Goal: Task Accomplishment & Management: Use online tool/utility

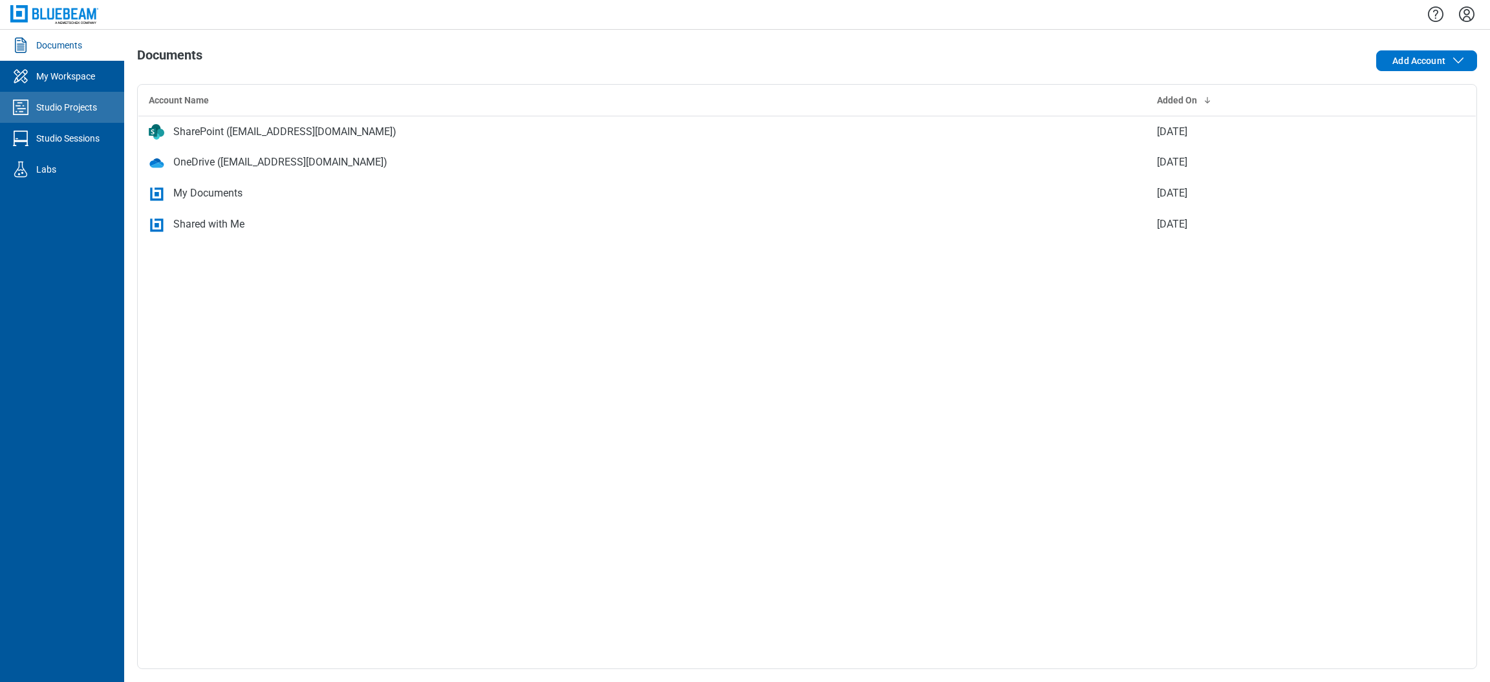
click at [81, 103] on div "Studio Projects" at bounding box center [66, 107] width 61 height 13
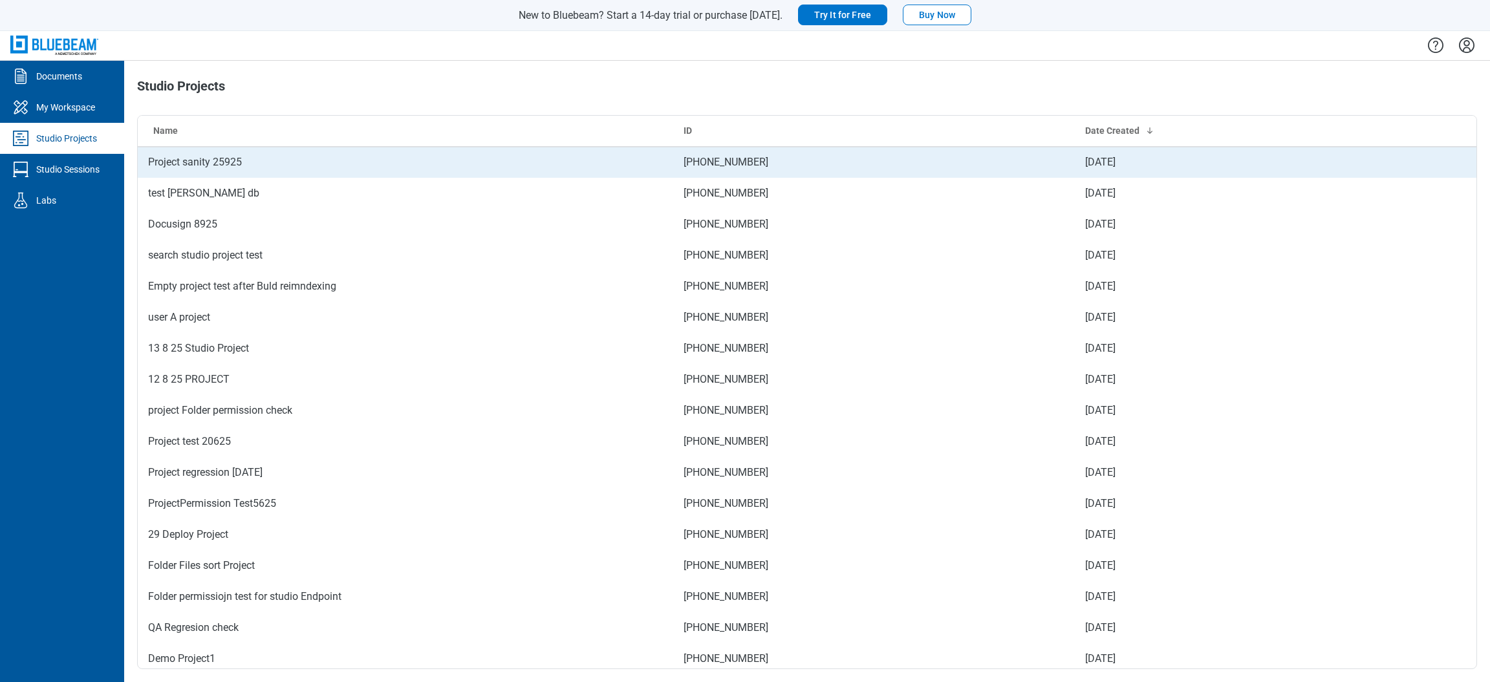
click at [260, 155] on td "Project sanity 25925" at bounding box center [405, 162] width 535 height 31
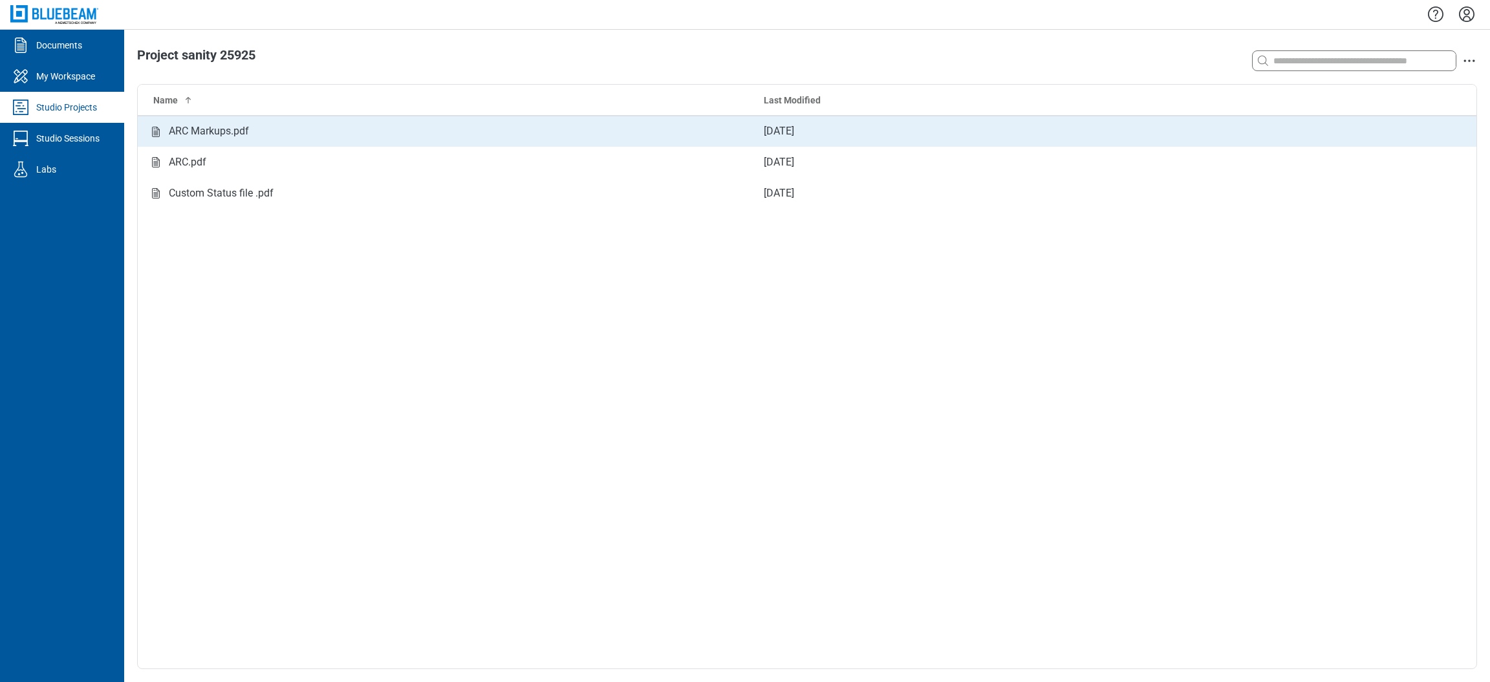
click at [493, 128] on div "ARC Markups.pdf" at bounding box center [445, 132] width 595 height 16
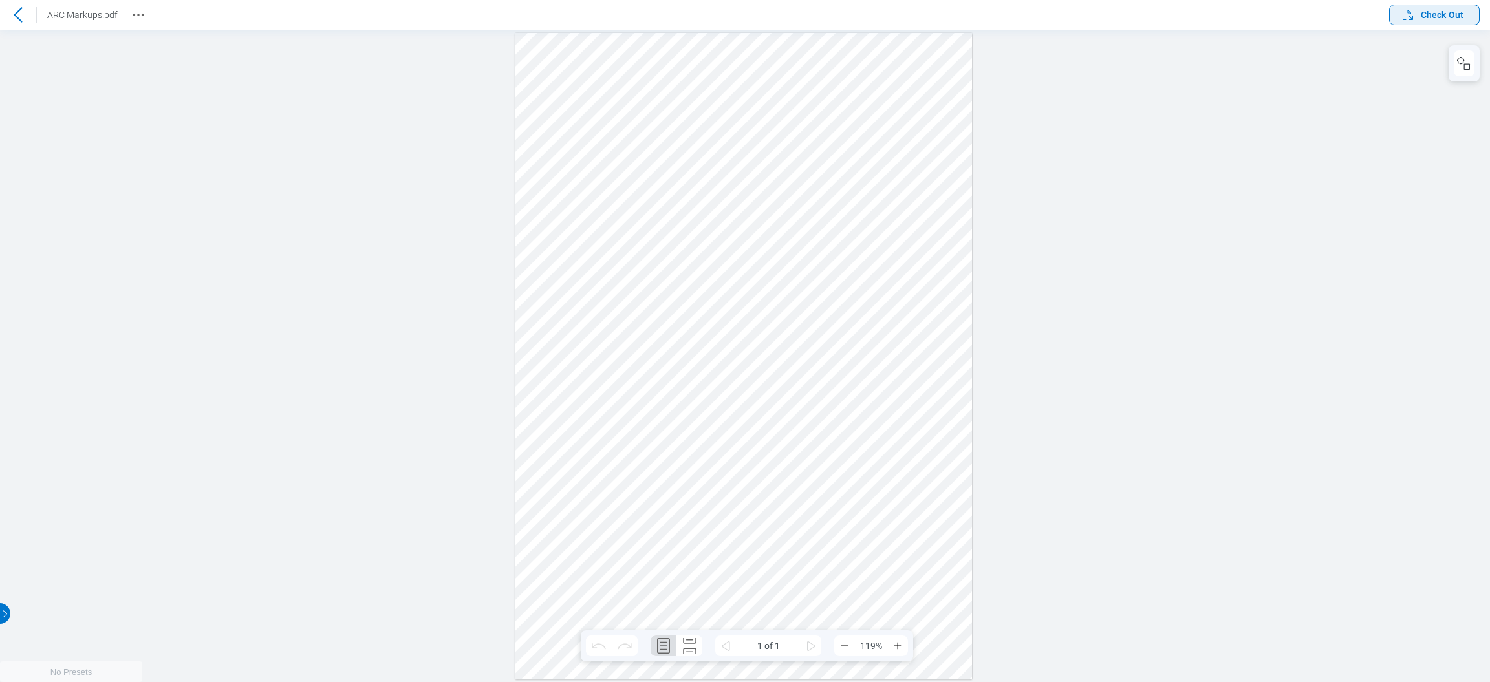
click at [1436, 16] on span "Check Out" at bounding box center [1442, 14] width 43 height 13
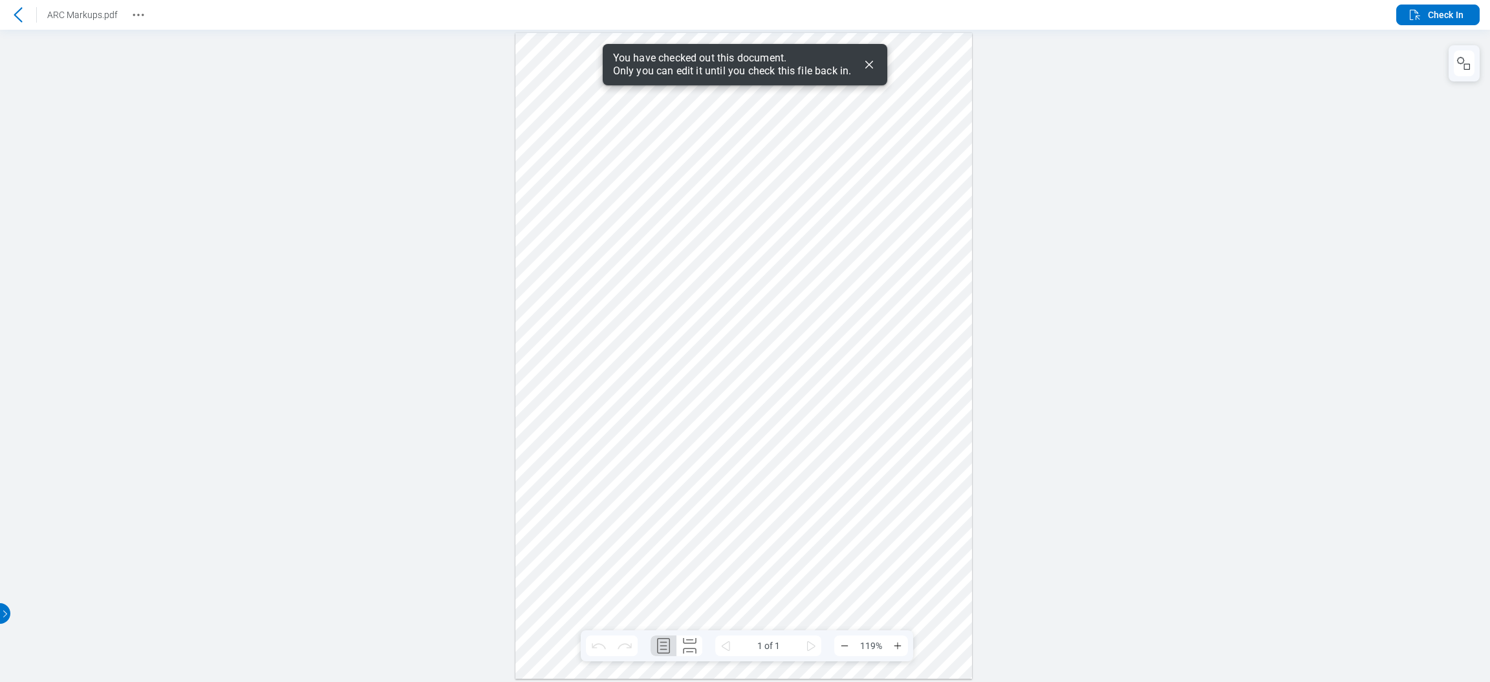
click at [872, 67] on icon "Dismiss" at bounding box center [869, 65] width 16 height 16
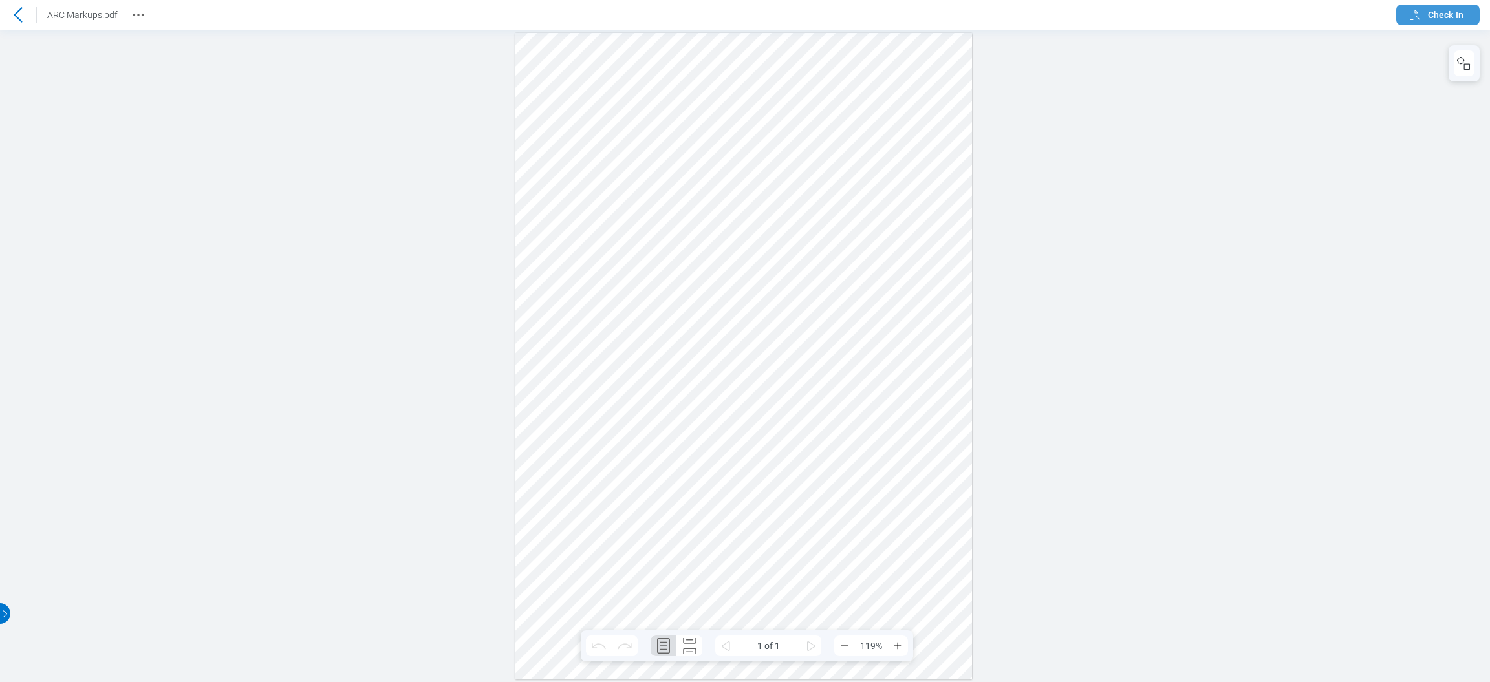
click at [1442, 21] on span "Check In" at bounding box center [1446, 14] width 36 height 13
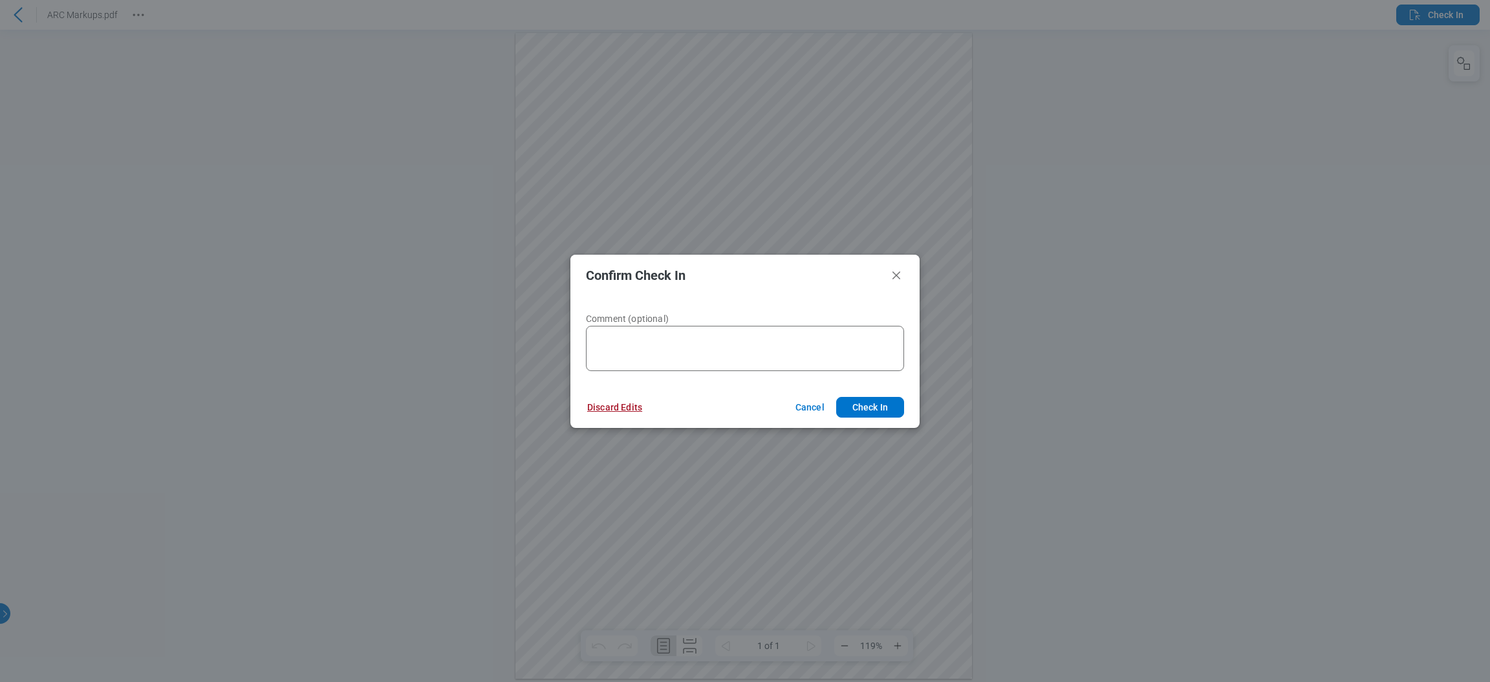
click at [623, 411] on button "Discard Edits" at bounding box center [615, 407] width 86 height 21
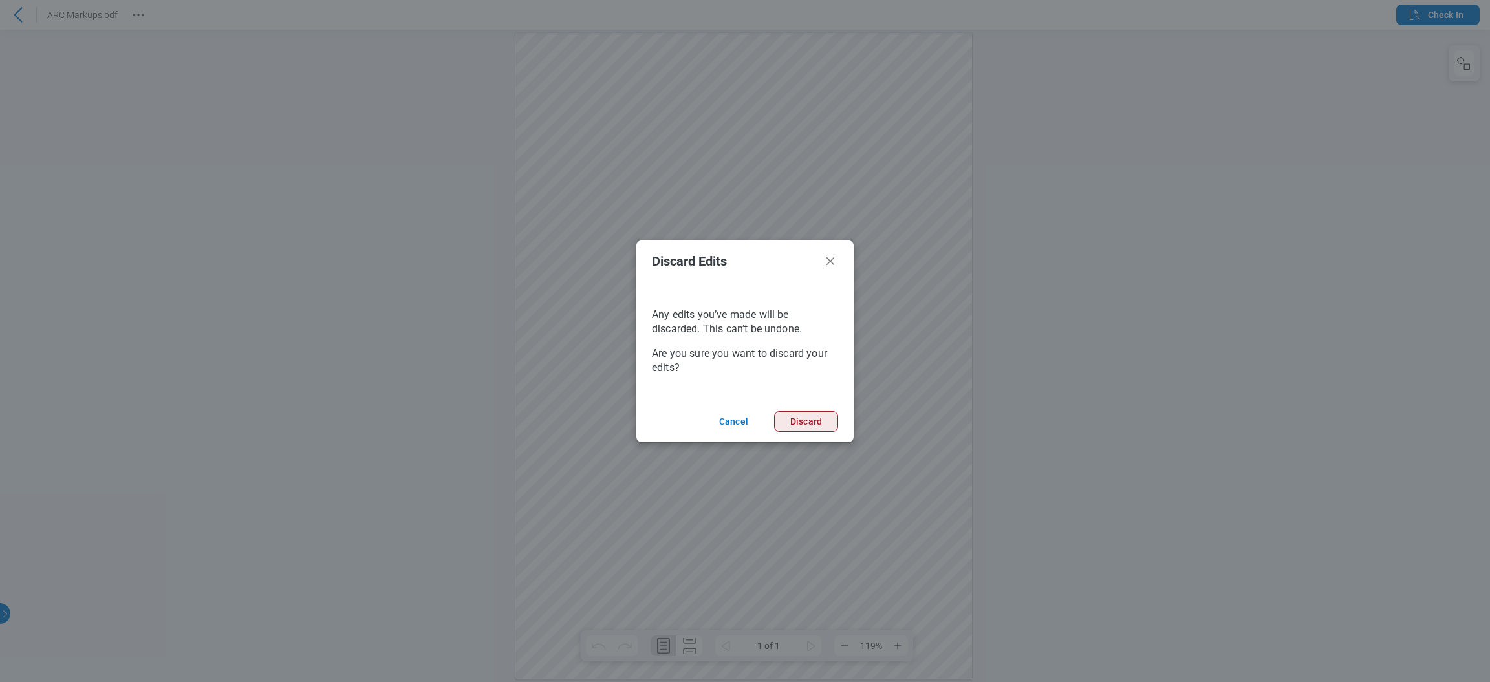
click at [813, 427] on button "Discard" at bounding box center [806, 421] width 64 height 21
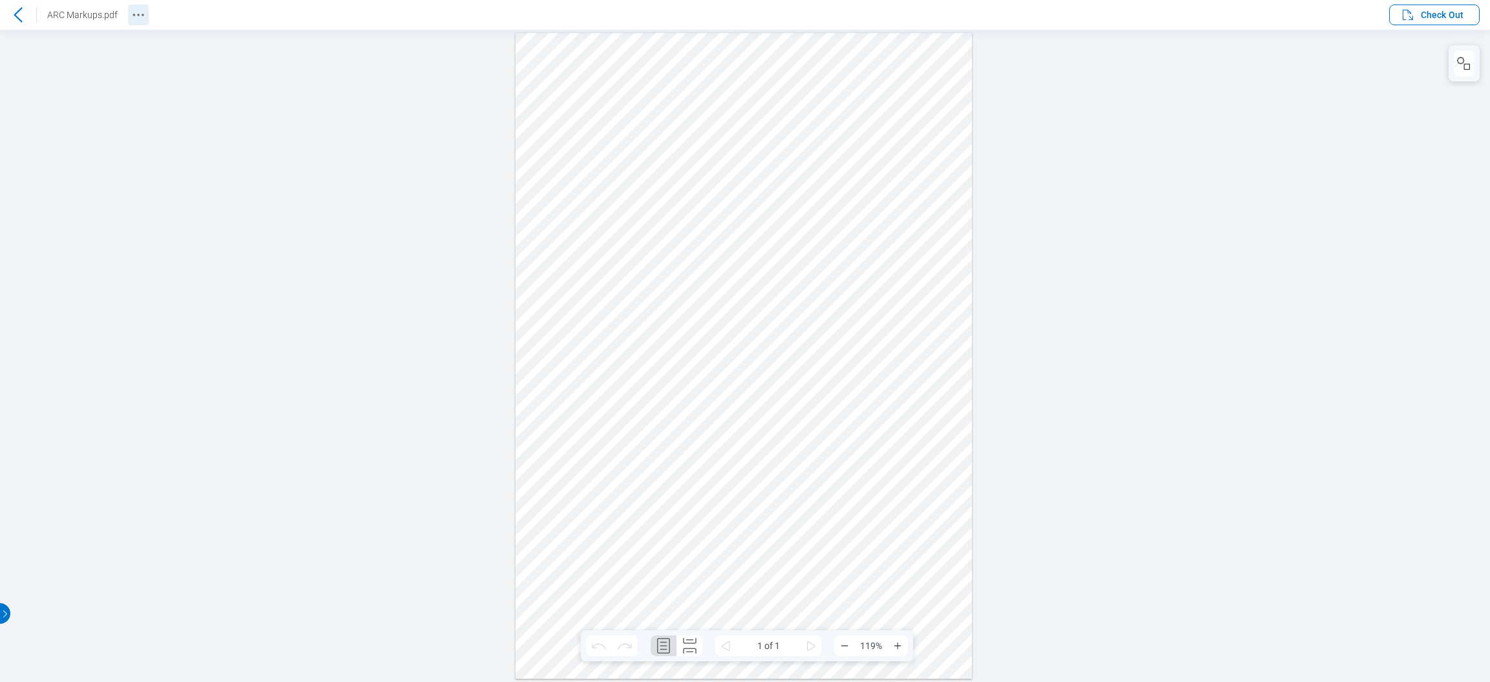
click at [135, 24] on button "Revision History" at bounding box center [138, 15] width 21 height 21
drag, startPoint x: 524, startPoint y: 399, endPoint x: 561, endPoint y: 381, distance: 41.1
click at [523, 400] on div at bounding box center [743, 355] width 457 height 647
click at [1448, 8] on span "Check Out" at bounding box center [1442, 14] width 43 height 13
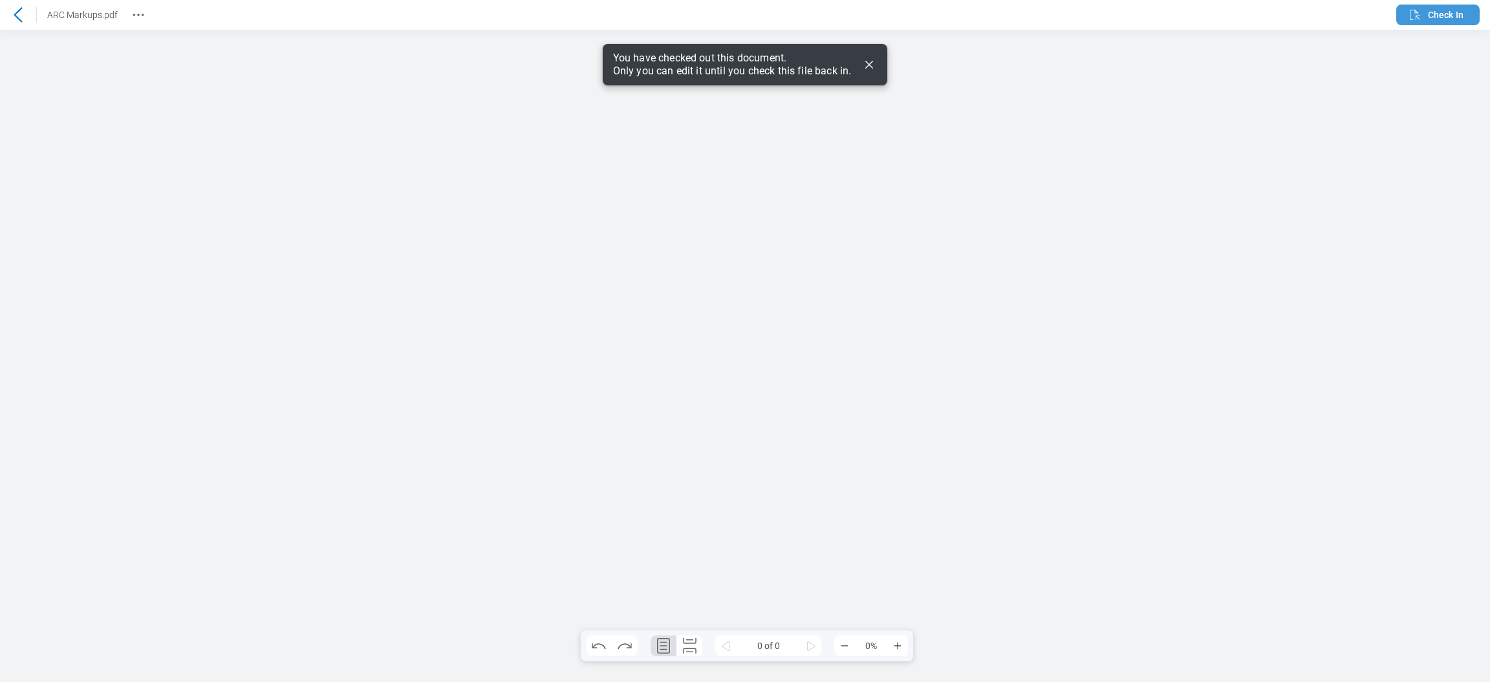
click at [1441, 8] on span "Check In" at bounding box center [1435, 15] width 56 height 16
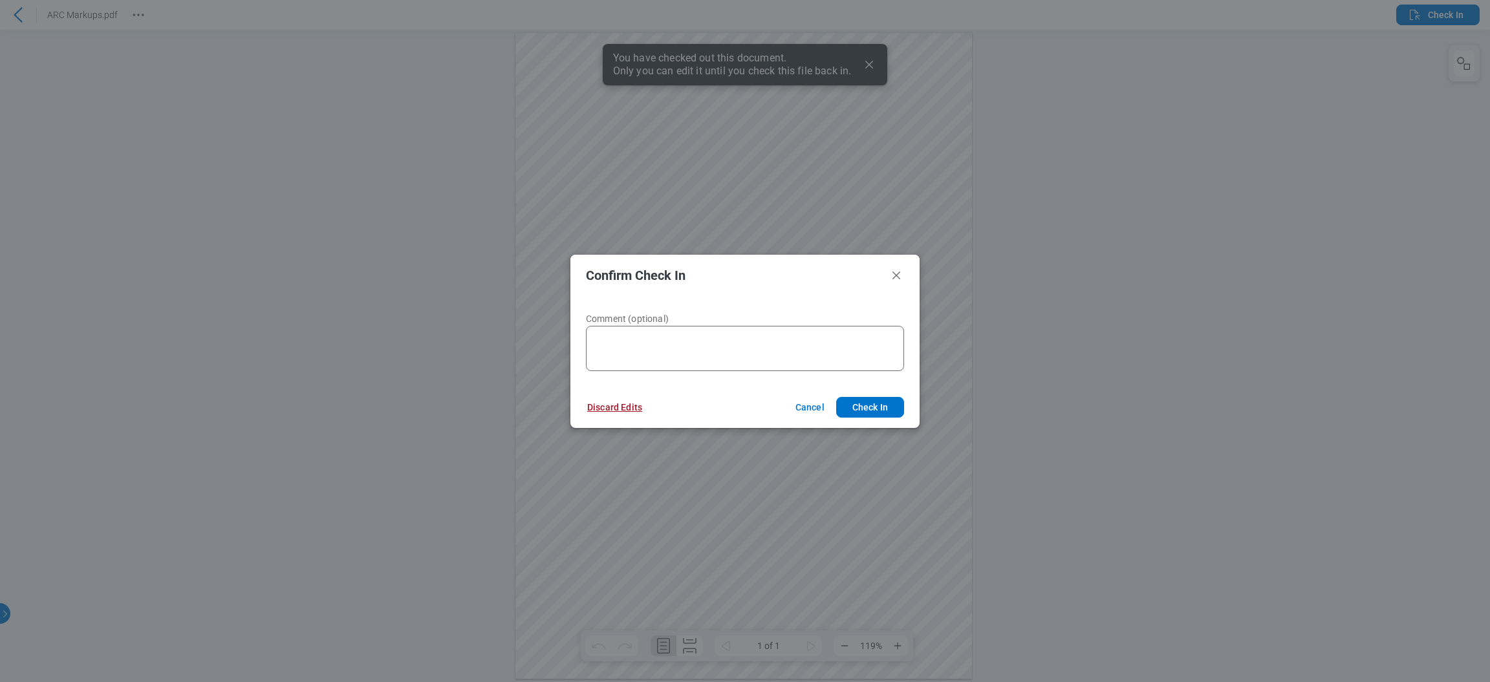
click at [633, 407] on button "Discard Edits" at bounding box center [615, 407] width 86 height 21
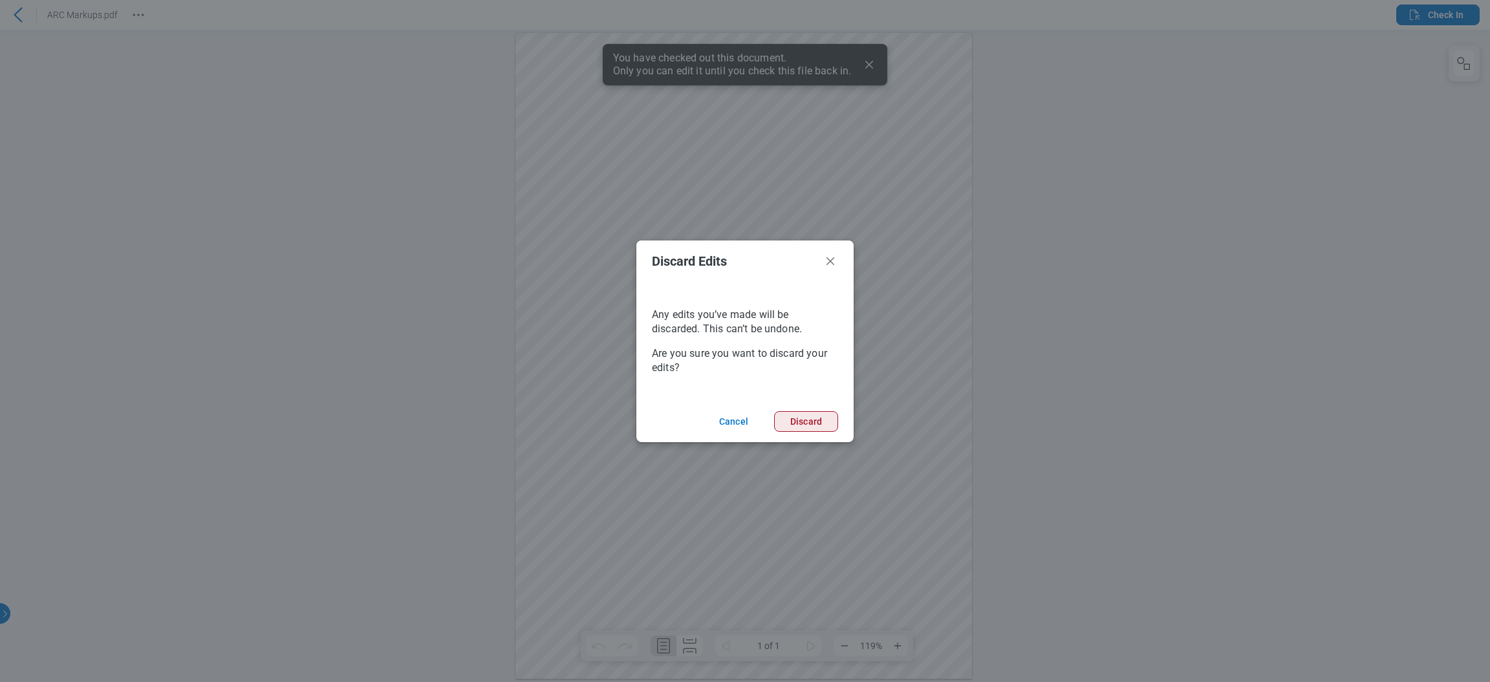
click at [815, 426] on button "Discard" at bounding box center [806, 421] width 64 height 21
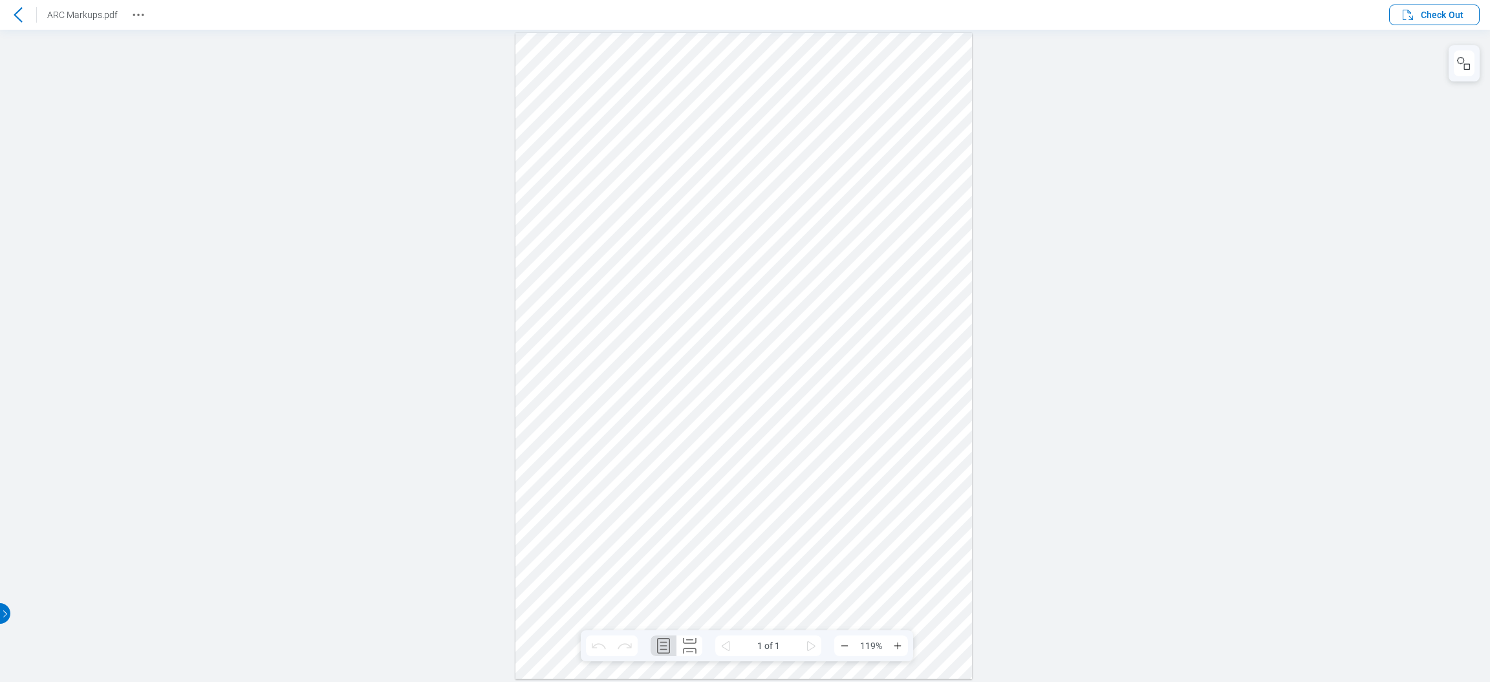
click at [849, 164] on div at bounding box center [743, 355] width 457 height 647
